Goal: Task Accomplishment & Management: Manage account settings

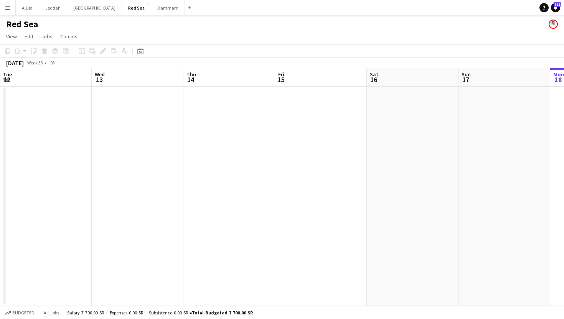
scroll to position [0, 183]
click at [8, 11] on button "Menu" at bounding box center [7, 7] width 15 height 15
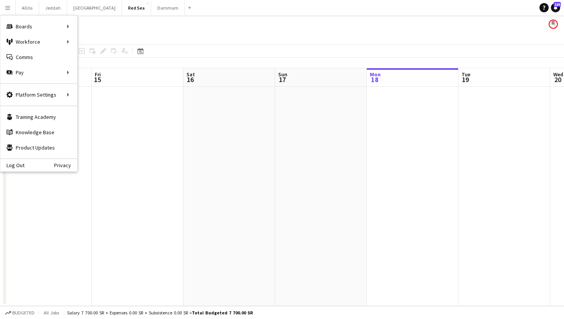
click at [7, 10] on app-icon "Menu" at bounding box center [8, 8] width 6 height 6
click at [200, 31] on app-page-menu "View Day view expanded Day view collapsed Month view Date picker Jump to [DATE]…" at bounding box center [282, 37] width 564 height 15
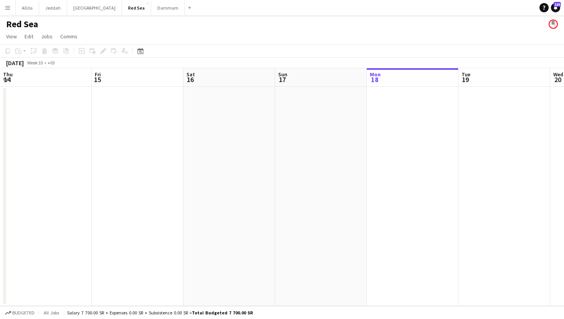
click at [7, 10] on app-icon "Menu" at bounding box center [8, 8] width 6 height 6
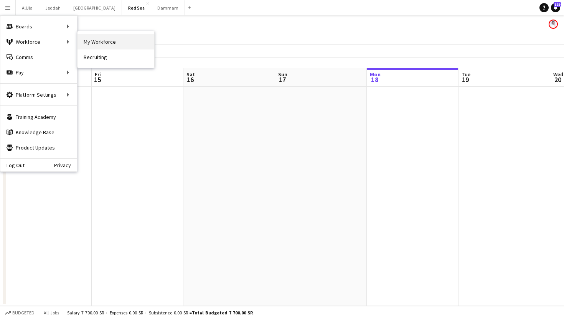
click at [102, 41] on link "My Workforce" at bounding box center [116, 41] width 77 height 15
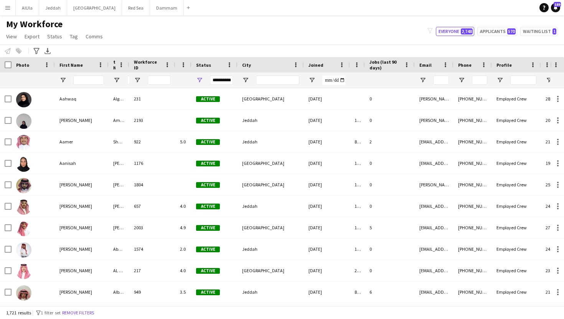
click at [146, 34] on div "My Workforce View Views Default view New view Update view Delete view Edit name…" at bounding box center [282, 31] width 564 height 26
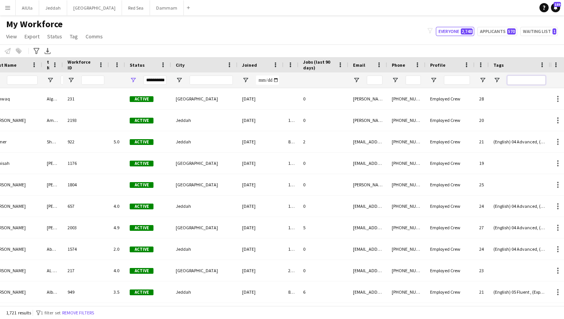
click at [522, 79] on input "Tags Filter Input" at bounding box center [526, 80] width 38 height 9
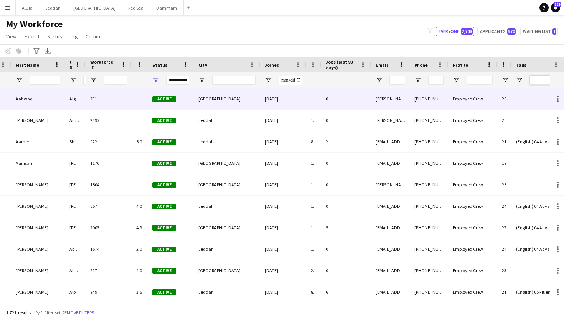
scroll to position [0, 66]
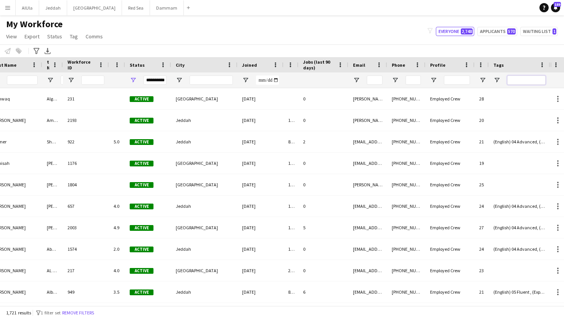
click at [522, 80] on input "Tags Filter Input" at bounding box center [526, 80] width 38 height 9
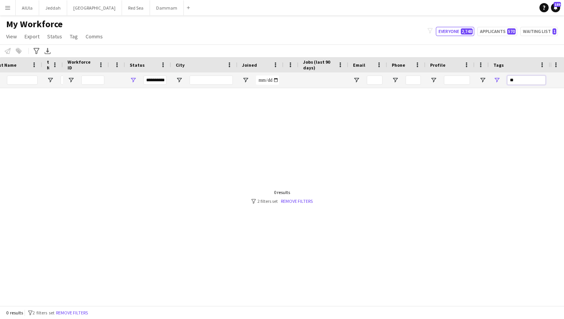
type input "*"
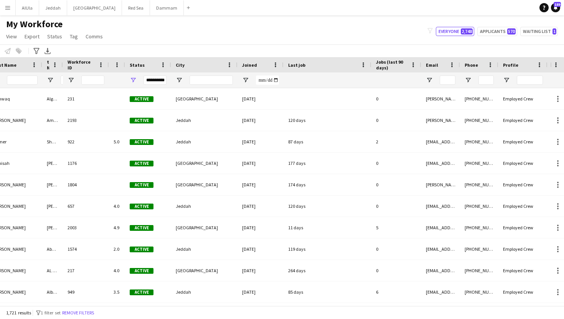
drag, startPoint x: 297, startPoint y: 64, endPoint x: 370, endPoint y: 63, distance: 72.9
click at [370, 63] on div at bounding box center [371, 64] width 3 height 15
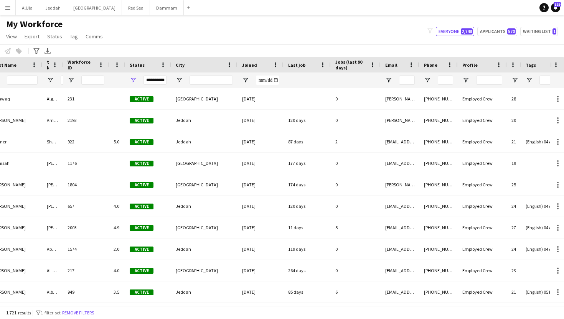
drag, startPoint x: 370, startPoint y: 63, endPoint x: 329, endPoint y: 66, distance: 41.1
click at [329, 66] on div at bounding box center [330, 64] width 3 height 15
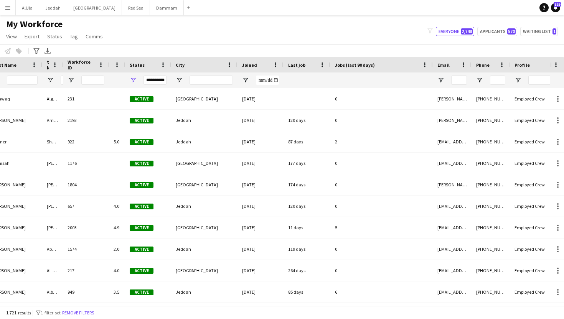
drag, startPoint x: 379, startPoint y: 64, endPoint x: 431, endPoint y: 64, distance: 52.6
click at [431, 64] on div at bounding box center [432, 64] width 3 height 15
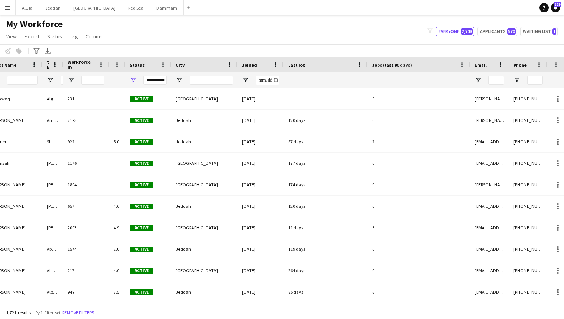
drag, startPoint x: 330, startPoint y: 66, endPoint x: 367, endPoint y: 66, distance: 37.2
click at [367, 66] on div at bounding box center [367, 64] width 3 height 15
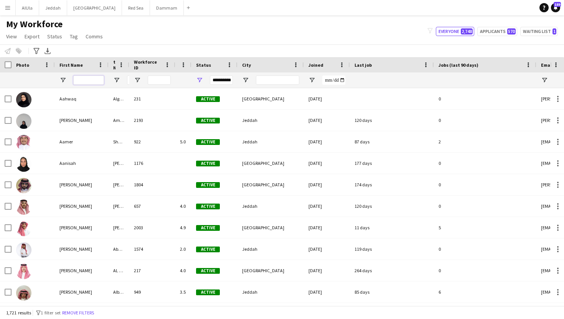
click at [100, 80] on input "First Name Filter Input" at bounding box center [88, 80] width 31 height 9
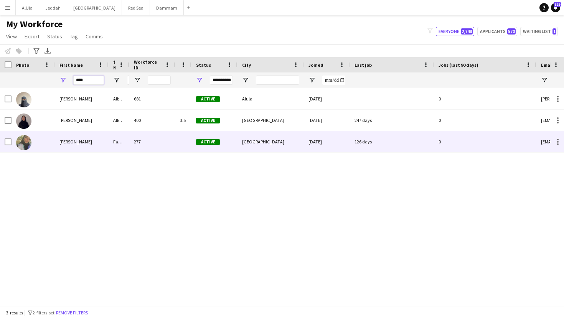
type input "****"
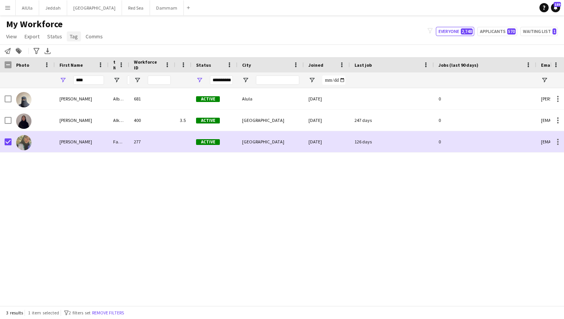
click at [72, 33] on span "Tag" at bounding box center [74, 36] width 8 height 7
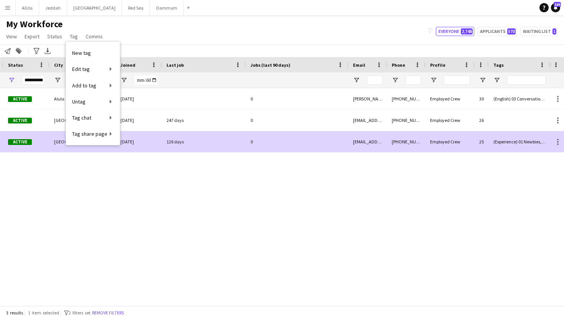
click at [505, 142] on div "(Experience) 01 Newbies, (PPSS) 02 IP, (Role) 02 [PERSON_NAME]" at bounding box center [519, 141] width 61 height 21
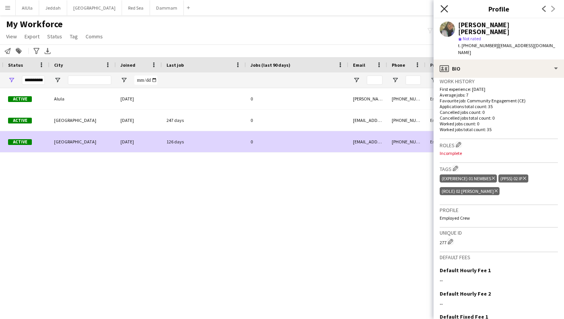
click at [444, 10] on icon "Close pop-in" at bounding box center [444, 8] width 7 height 7
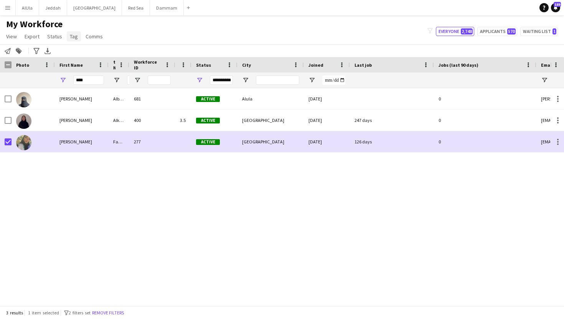
click at [73, 37] on span "Tag" at bounding box center [74, 36] width 8 height 7
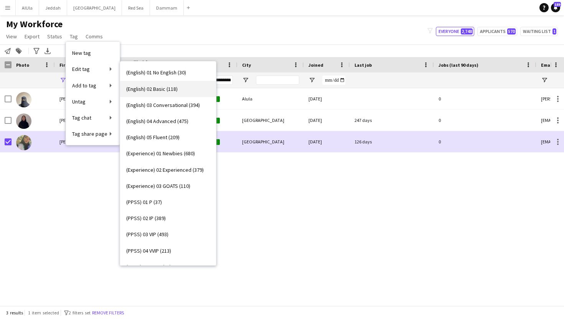
click at [148, 90] on span "(English) 02 Basic (118)" at bounding box center [151, 89] width 51 height 7
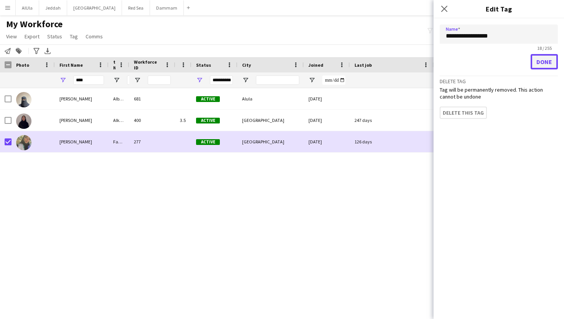
click at [539, 67] on button "Done" at bounding box center [544, 61] width 27 height 15
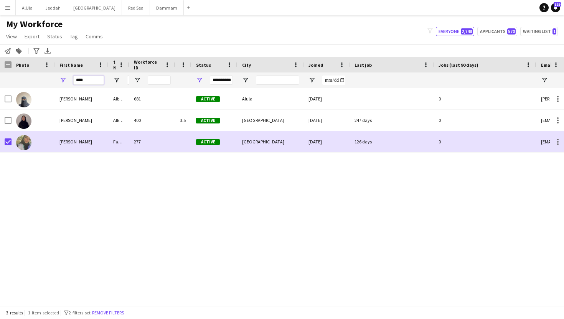
click at [96, 78] on input "****" at bounding box center [88, 80] width 31 height 9
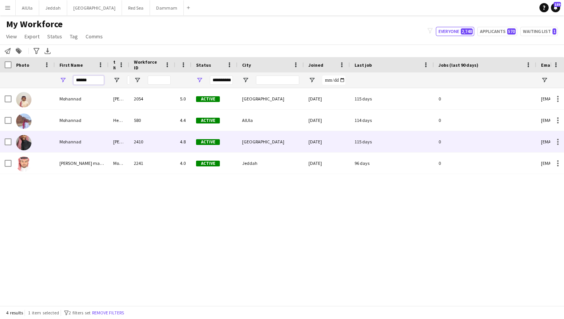
type input "******"
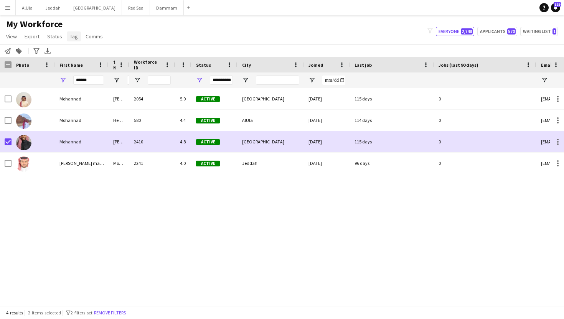
click at [76, 39] on link "Tag" at bounding box center [74, 36] width 14 height 10
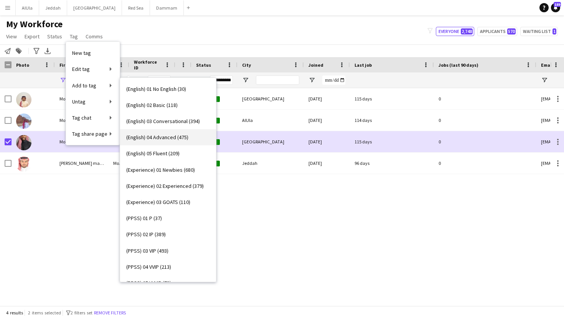
click at [158, 139] on span "(English) 04 Advanced (475)" at bounding box center [157, 137] width 62 height 7
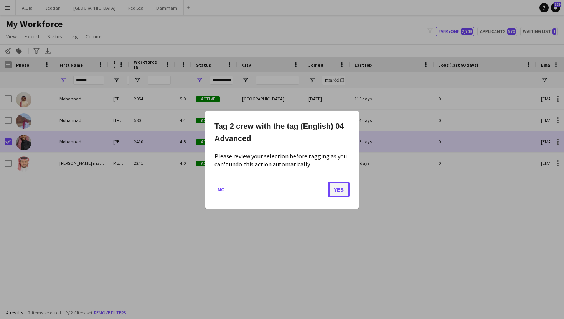
click at [339, 193] on button "Yes" at bounding box center [338, 189] width 21 height 15
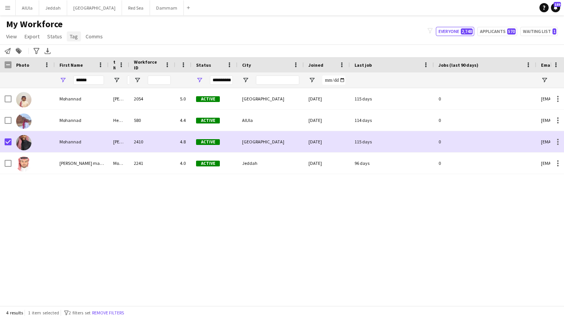
click at [73, 38] on span "Tag" at bounding box center [74, 36] width 8 height 7
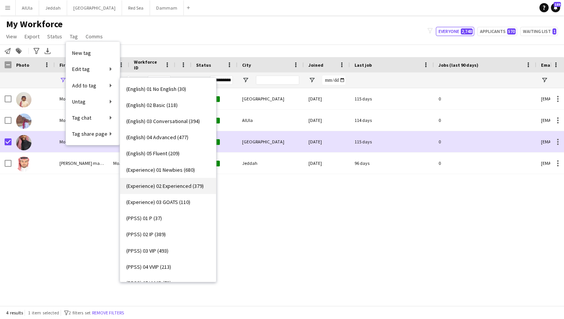
click at [153, 187] on span "(Experience) 02 Experienced (379)" at bounding box center [165, 186] width 78 height 7
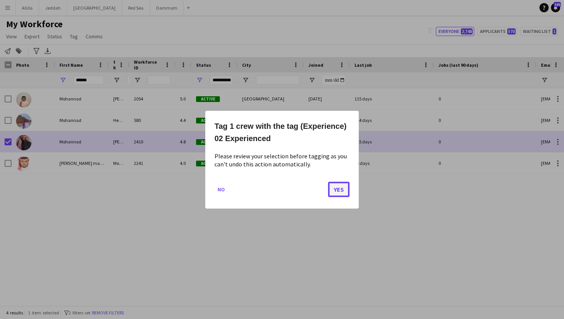
click at [347, 190] on button "Yes" at bounding box center [338, 189] width 21 height 15
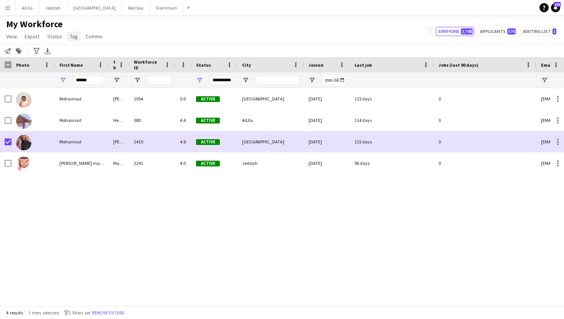
click at [76, 36] on span "Tag" at bounding box center [74, 36] width 8 height 7
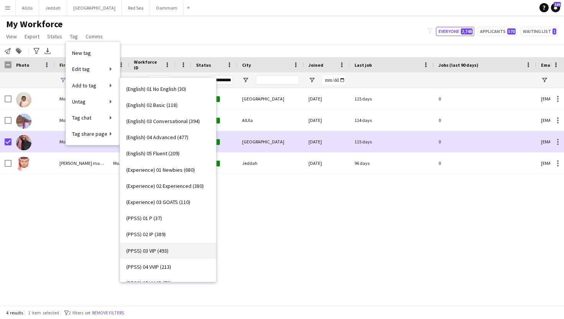
click at [158, 245] on link "(PPSS) 03 VIP (493)" at bounding box center [168, 251] width 96 height 16
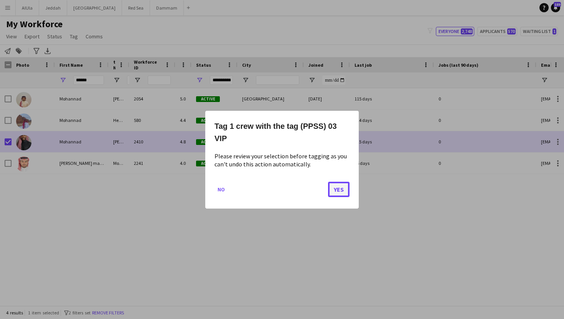
click at [343, 185] on button "Yes" at bounding box center [338, 189] width 21 height 15
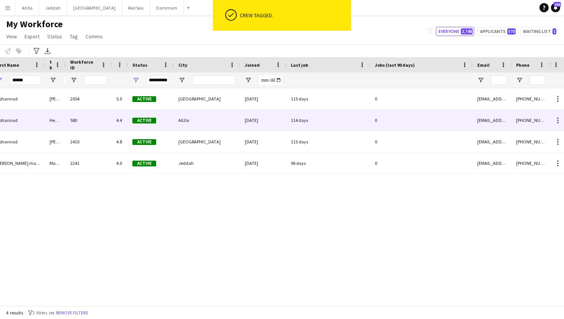
scroll to position [0, 174]
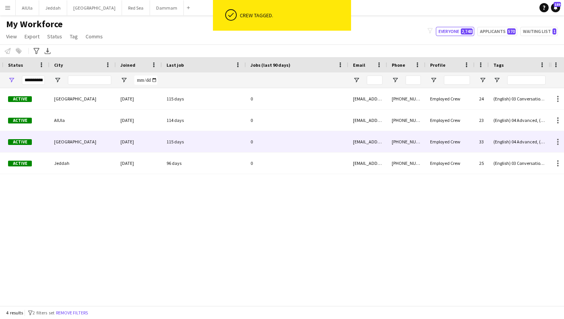
click at [414, 143] on div "[PHONE_NUMBER]" at bounding box center [406, 141] width 38 height 21
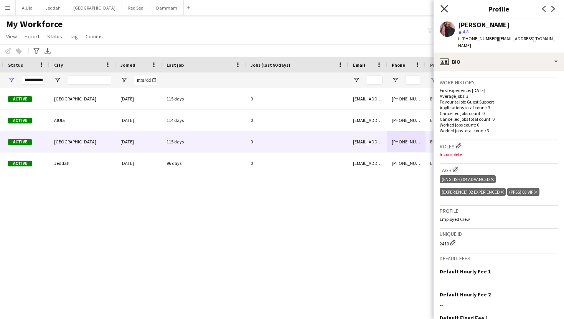
click at [443, 10] on icon at bounding box center [444, 8] width 7 height 7
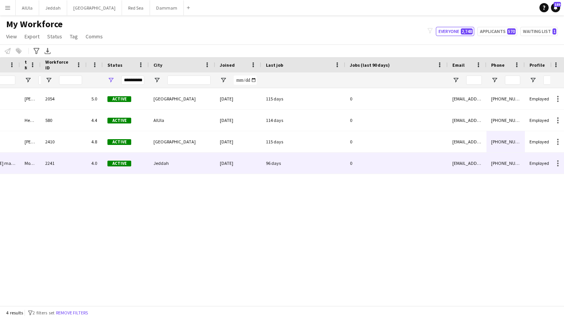
scroll to position [0, 0]
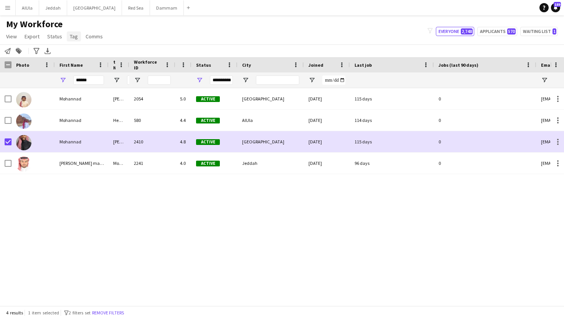
click at [74, 38] on span "Tag" at bounding box center [74, 36] width 8 height 7
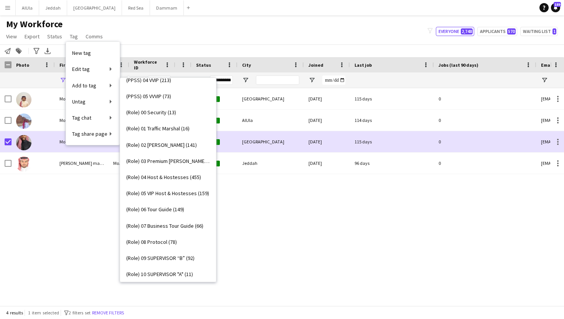
scroll to position [187, 0]
click at [154, 257] on span "(Role) 09 SUPERVISOR “B” (92)" at bounding box center [160, 257] width 68 height 7
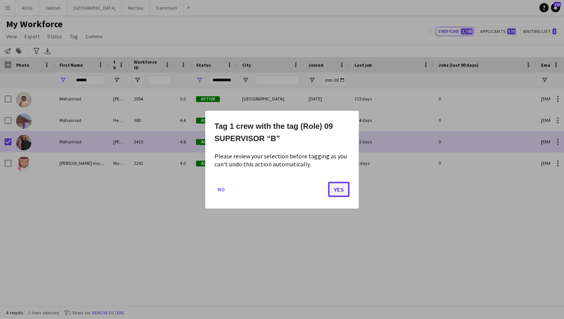
click at [345, 191] on button "Yes" at bounding box center [338, 189] width 21 height 15
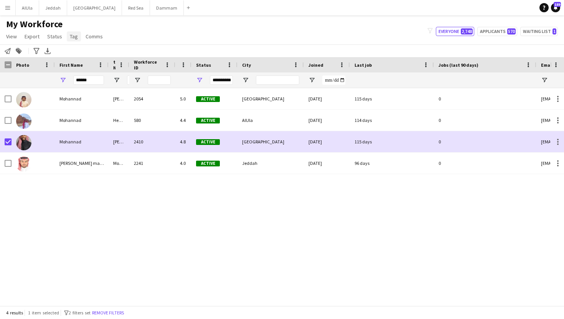
click at [71, 36] on span "Tag" at bounding box center [74, 36] width 8 height 7
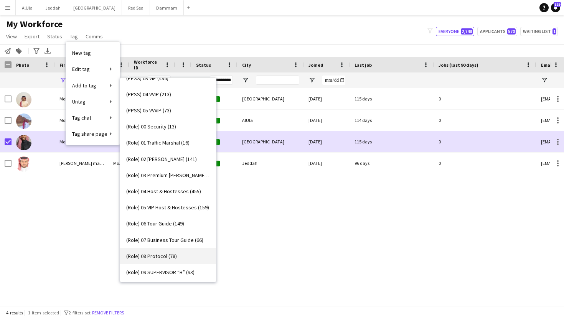
scroll to position [170, 0]
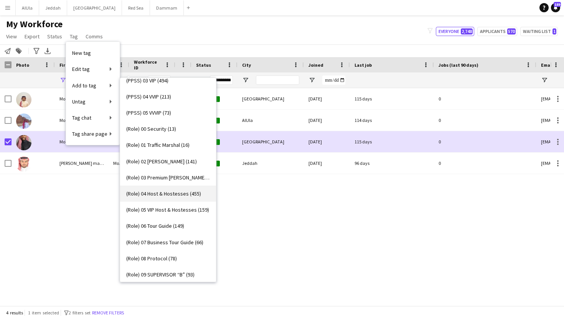
click at [160, 195] on span "(Role) 04 Host & Hostesses (455)" at bounding box center [163, 193] width 75 height 7
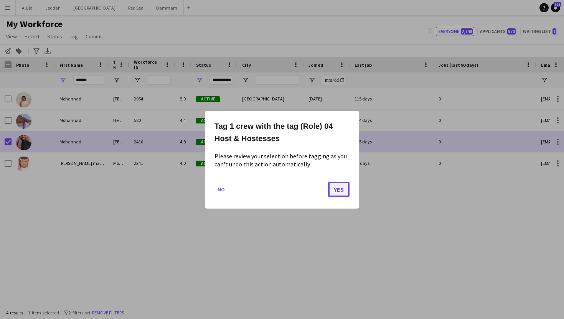
click at [333, 190] on button "Yes" at bounding box center [338, 189] width 21 height 15
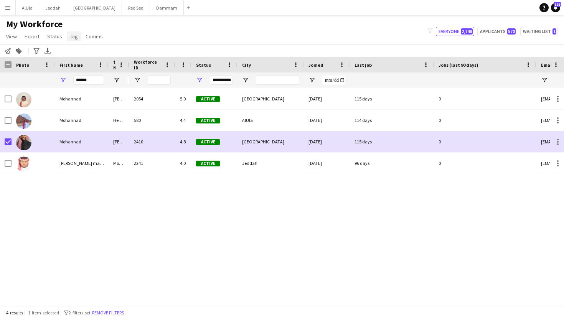
click at [74, 40] on link "Tag" at bounding box center [74, 36] width 14 height 10
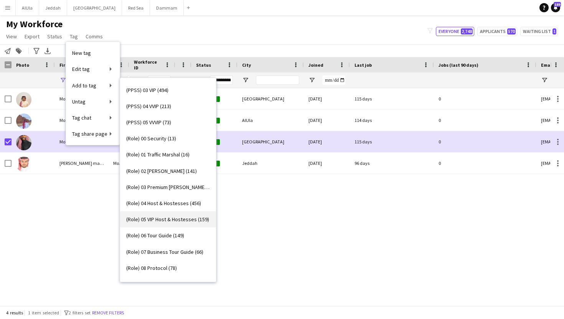
scroll to position [152, 0]
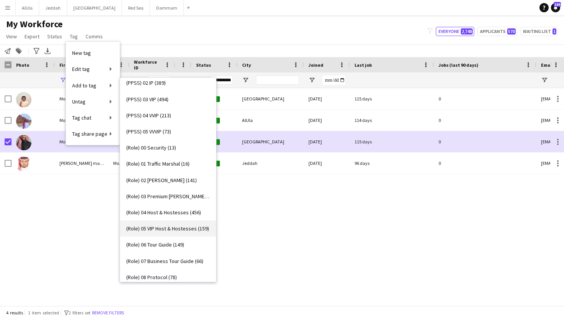
click at [163, 227] on span "(Role) 05 VIP Host & Hostesses (159)" at bounding box center [167, 228] width 83 height 7
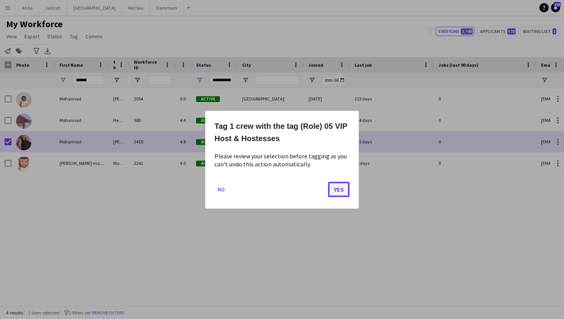
click at [333, 188] on button "Yes" at bounding box center [338, 189] width 21 height 15
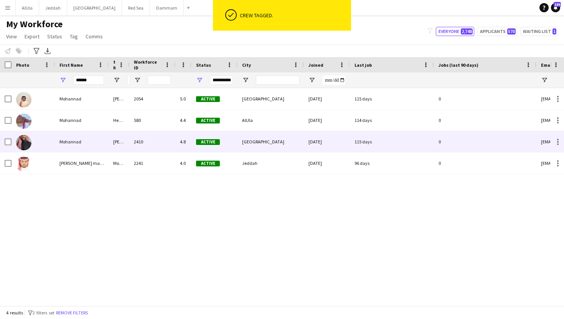
scroll to position [0, 86]
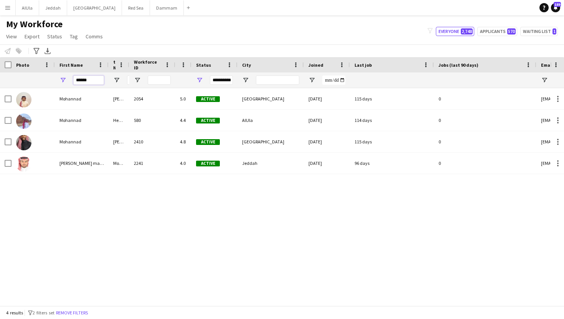
click at [94, 79] on input "******" at bounding box center [88, 80] width 31 height 9
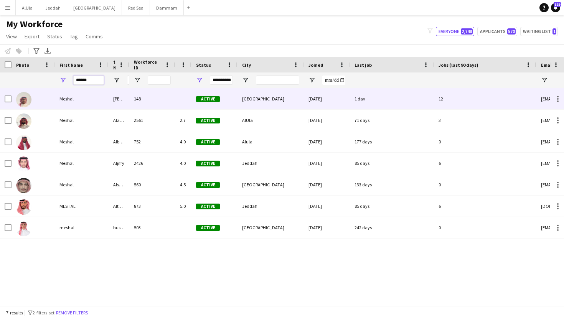
type input "******"
click at [58, 99] on div "Meshal" at bounding box center [82, 98] width 54 height 21
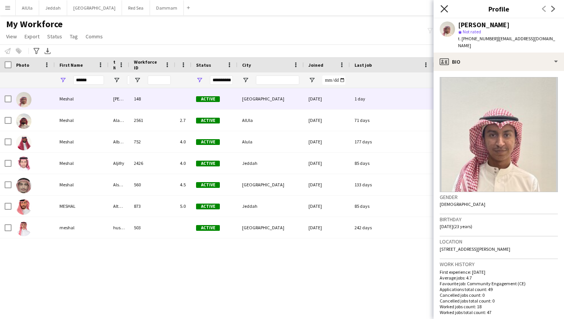
click at [445, 8] on icon at bounding box center [444, 8] width 7 height 7
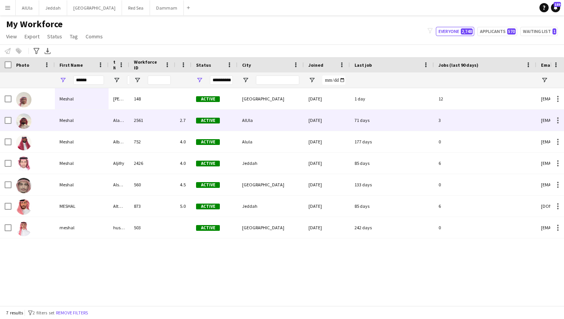
click at [109, 120] on div "Alanazi" at bounding box center [119, 120] width 21 height 21
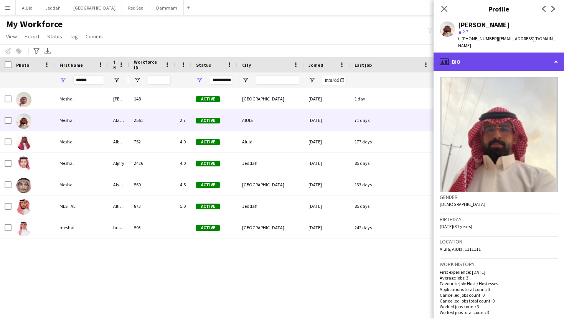
click at [474, 54] on div "profile Bio" at bounding box center [499, 62] width 130 height 18
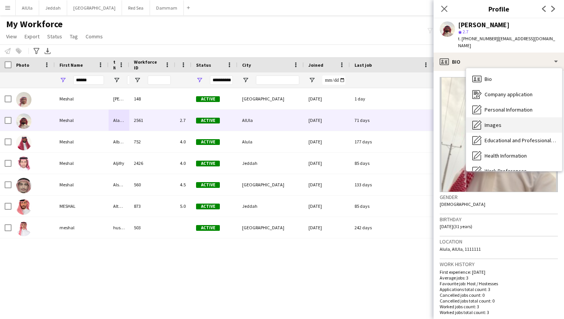
click at [484, 117] on div "Images Images" at bounding box center [514, 124] width 96 height 15
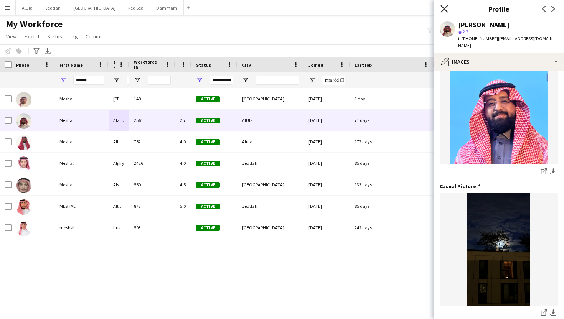
click at [446, 6] on icon "Close pop-in" at bounding box center [444, 8] width 7 height 7
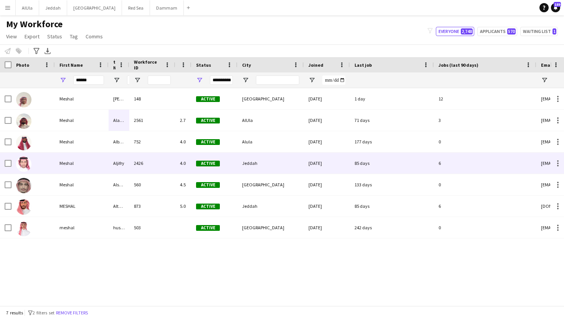
click at [53, 163] on div at bounding box center [33, 163] width 43 height 21
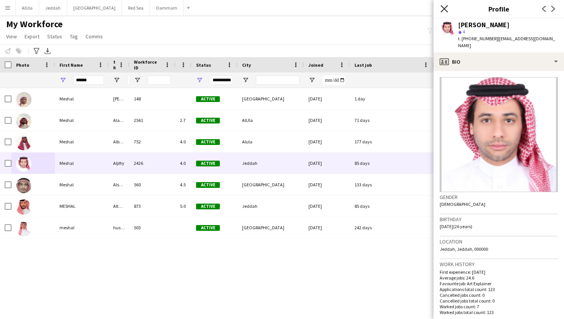
click at [443, 5] on icon "Close pop-in" at bounding box center [444, 8] width 7 height 7
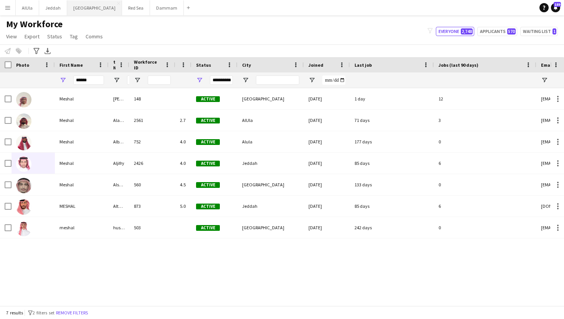
click at [79, 13] on button "Riyadh Close" at bounding box center [94, 7] width 55 height 15
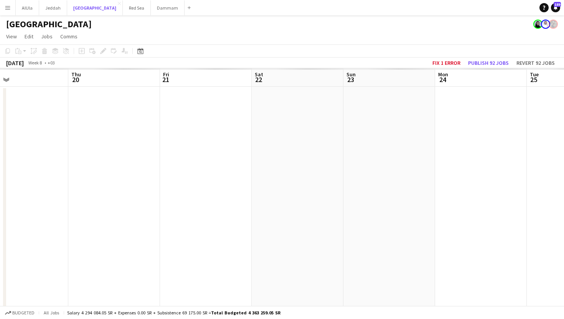
scroll to position [0, 192]
click at [176, 26] on div "[GEOGRAPHIC_DATA]" at bounding box center [282, 22] width 564 height 15
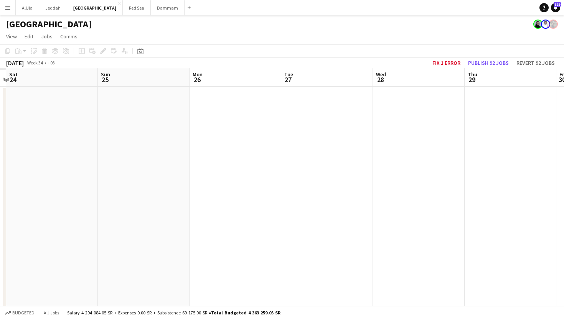
scroll to position [0, 227]
click at [264, 20] on div "[GEOGRAPHIC_DATA]" at bounding box center [282, 22] width 564 height 15
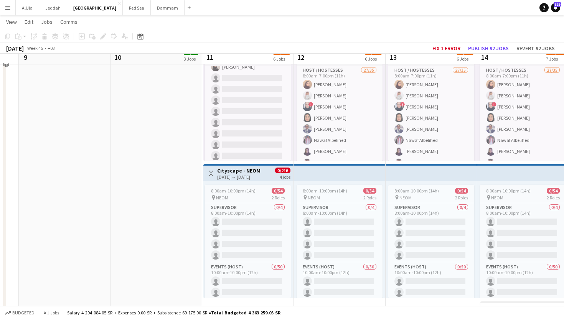
scroll to position [612, 0]
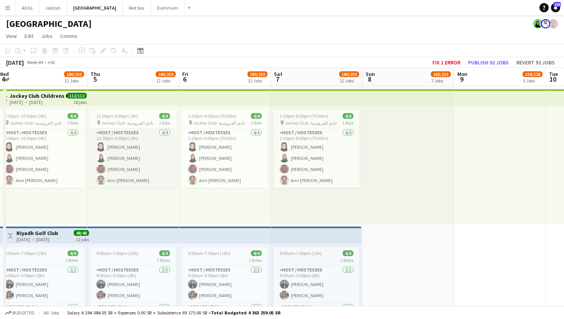
click at [123, 160] on app-card-role "Host / Hostesses [DATE] 12:00pm-9:00pm (9h) [PERSON_NAME] Nourah [PERSON_NAME] …" at bounding box center [133, 158] width 86 height 59
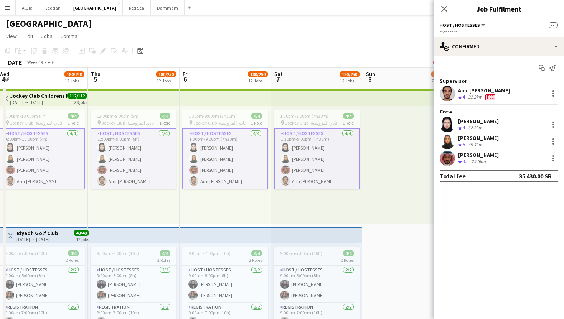
click at [448, 159] on app-user-avatar at bounding box center [447, 158] width 15 height 15
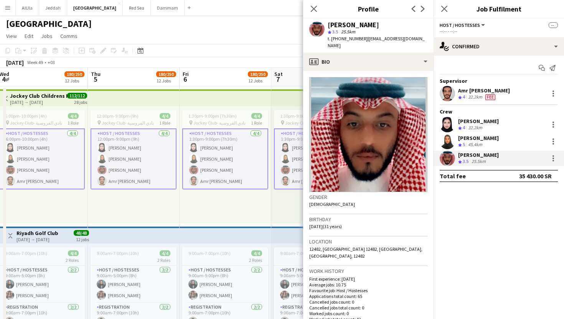
click at [452, 140] on app-user-avatar at bounding box center [447, 141] width 15 height 15
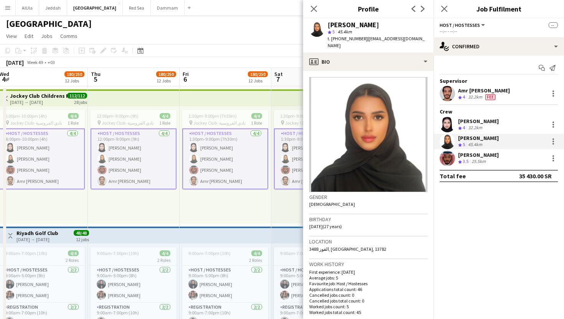
click at [446, 120] on app-user-avatar at bounding box center [447, 124] width 15 height 15
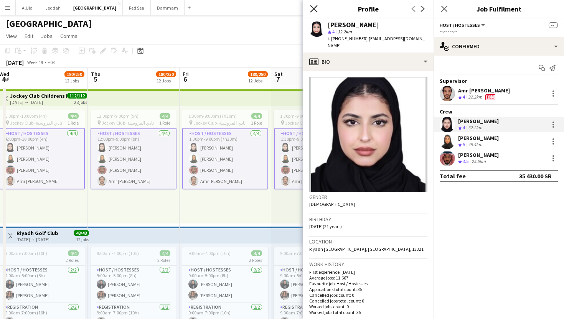
click at [312, 8] on icon at bounding box center [313, 8] width 7 height 7
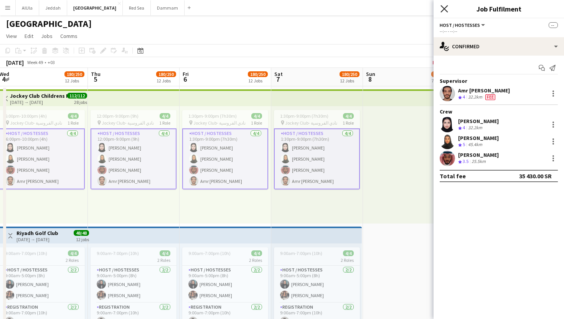
click at [446, 10] on icon at bounding box center [444, 8] width 7 height 7
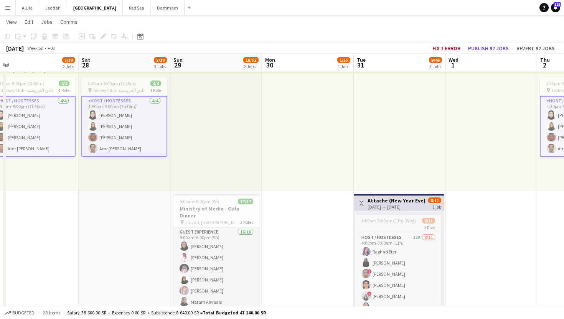
click at [231, 264] on app-card-role "Guest Experience 16/16 9:00am-6:00pm (9h) Nouf [PERSON_NAME] [PERSON_NAME] Alth…" at bounding box center [216, 324] width 86 height 193
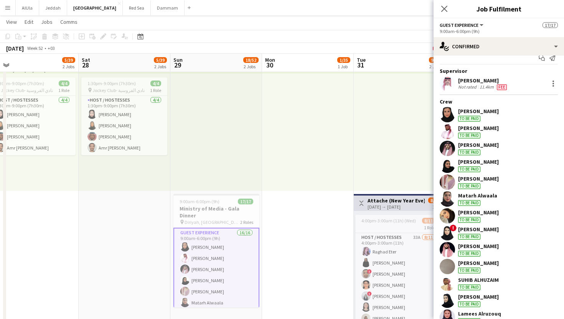
scroll to position [18, 0]
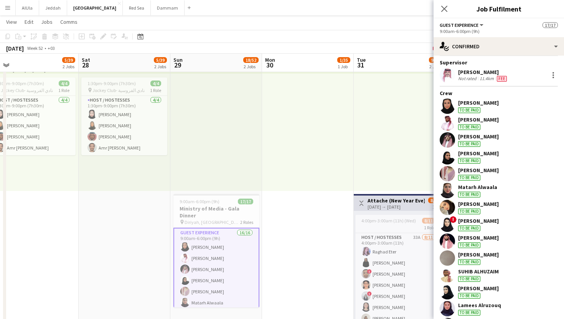
click at [446, 117] on app-user-avatar at bounding box center [447, 123] width 15 height 15
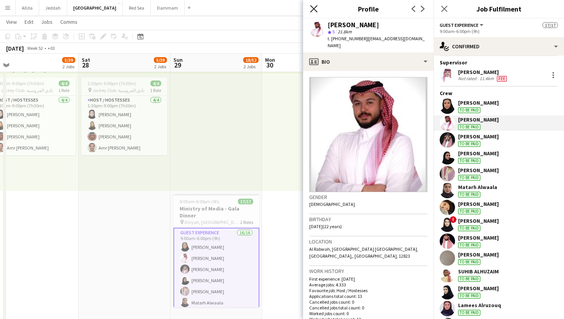
click at [314, 11] on icon "Close pop-in" at bounding box center [313, 8] width 7 height 7
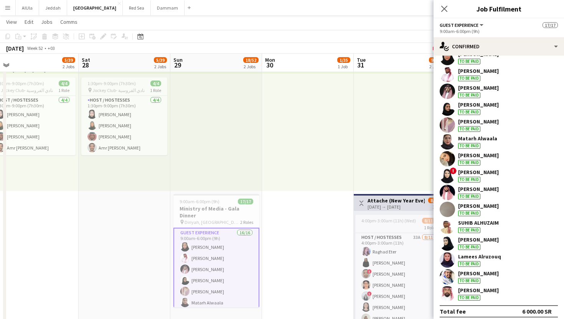
scroll to position [71, 0]
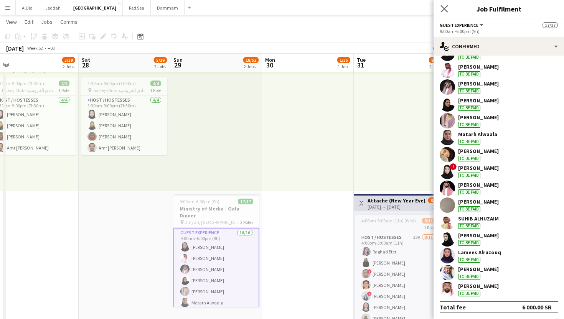
click at [445, 13] on app-icon "Close pop-in" at bounding box center [444, 8] width 11 height 11
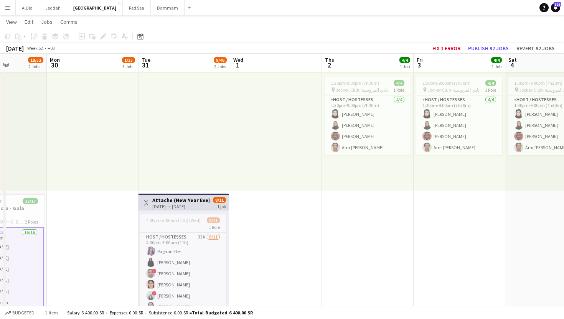
scroll to position [0, 241]
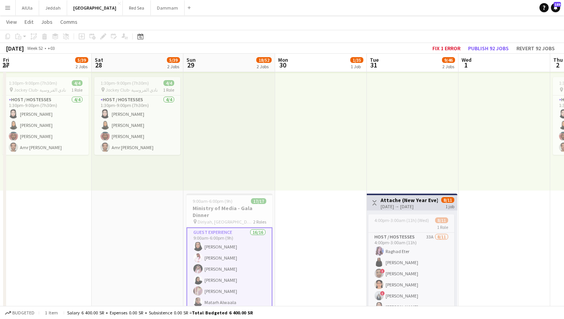
scroll to position [0, 241]
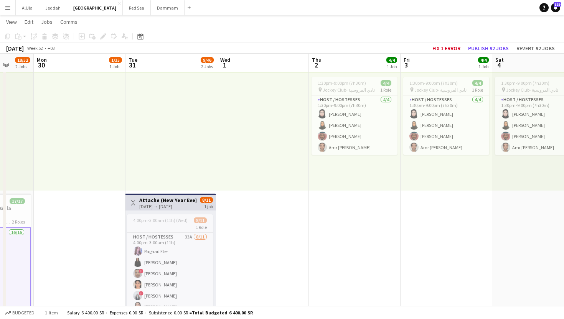
click at [0, 8] on button "Menu" at bounding box center [7, 7] width 15 height 15
